Goal: Task Accomplishment & Management: Understand process/instructions

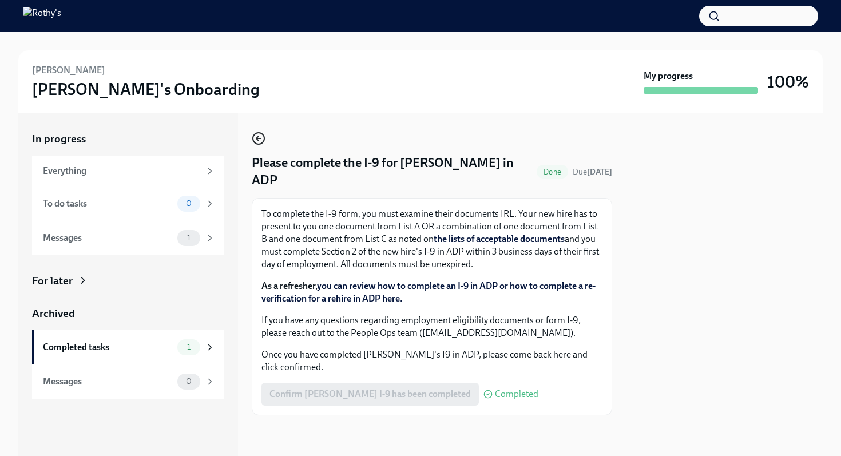
click at [259, 140] on icon "button" at bounding box center [259, 139] width 14 height 14
